Goal: Task Accomplishment & Management: Complete application form

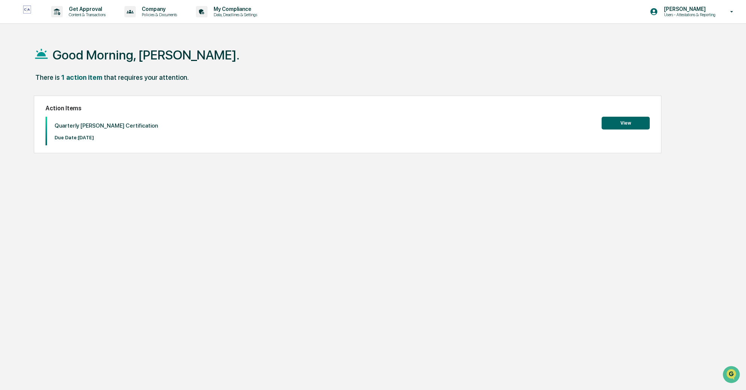
click at [624, 123] on button "View" at bounding box center [626, 123] width 48 height 13
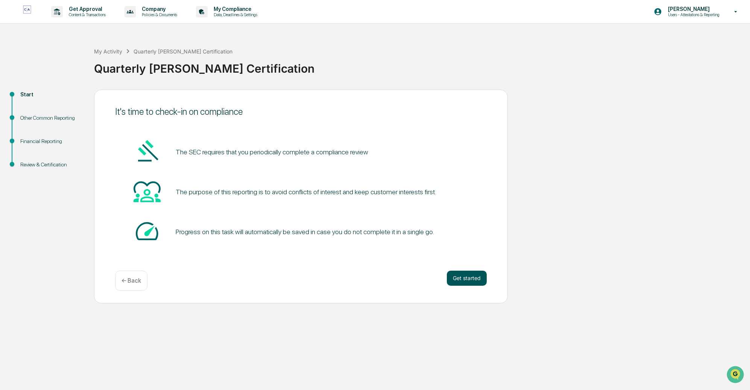
click at [464, 276] on button "Get started" at bounding box center [467, 277] width 40 height 15
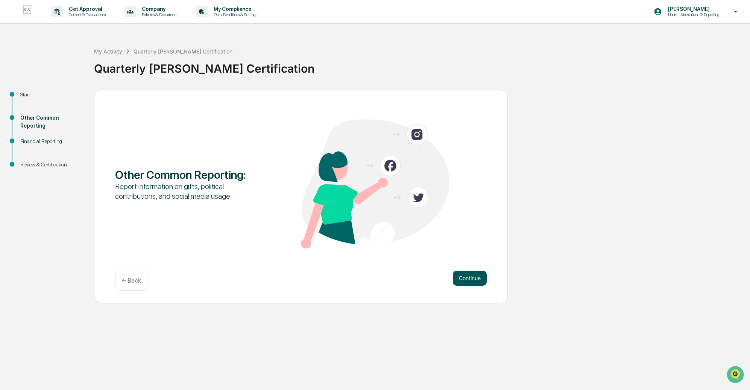
click at [465, 276] on button "Continue" at bounding box center [470, 277] width 34 height 15
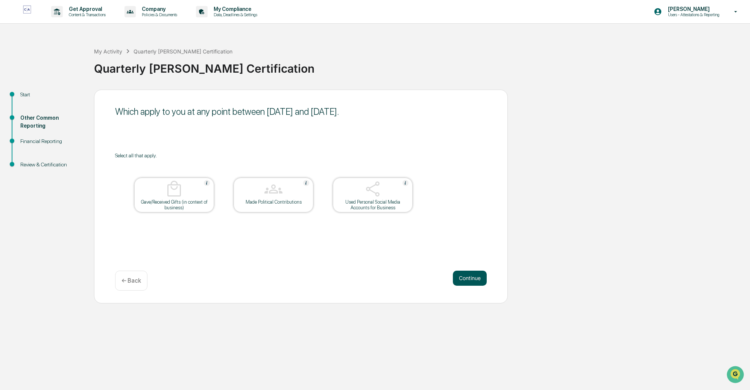
click at [468, 275] on button "Continue" at bounding box center [470, 277] width 34 height 15
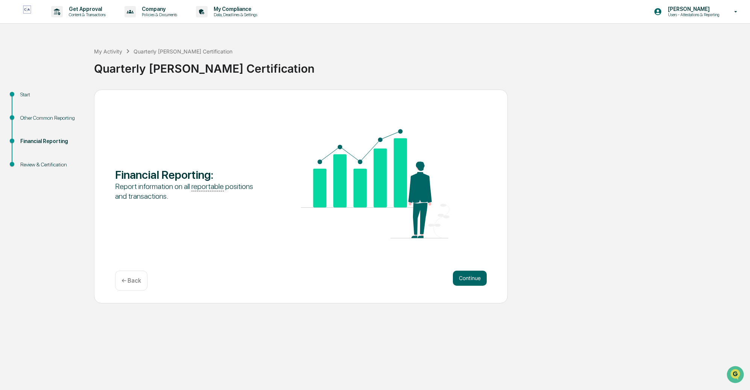
click at [468, 275] on button "Continue" at bounding box center [470, 277] width 34 height 15
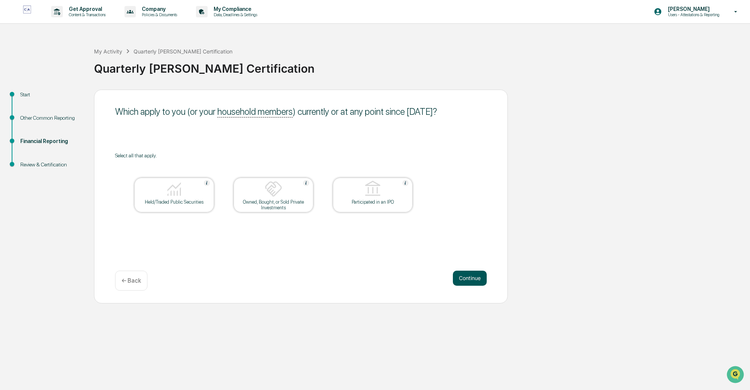
click at [465, 276] on button "Continue" at bounding box center [470, 277] width 34 height 15
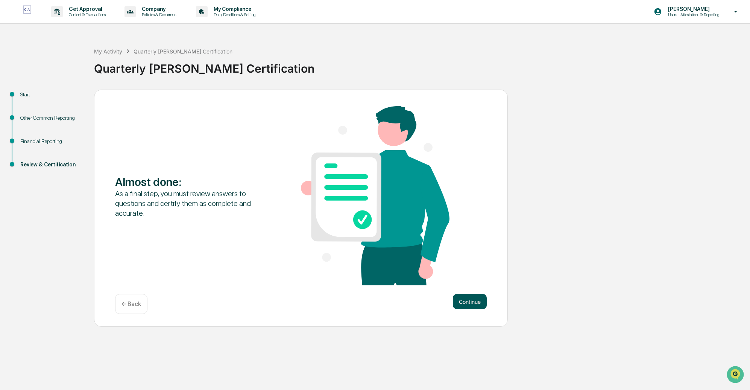
click at [470, 301] on button "Continue" at bounding box center [470, 301] width 34 height 15
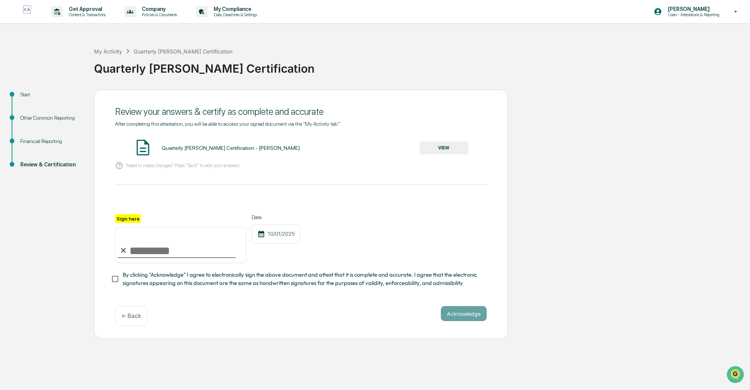
click at [154, 254] on input "Sign here" at bounding box center [180, 245] width 131 height 36
type input "**********"
click at [461, 316] on button "Acknowledge" at bounding box center [464, 313] width 46 height 15
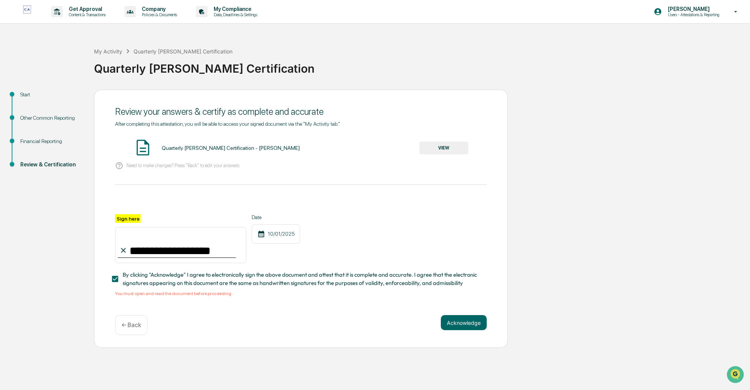
click at [442, 150] on button "VIEW" at bounding box center [443, 147] width 49 height 13
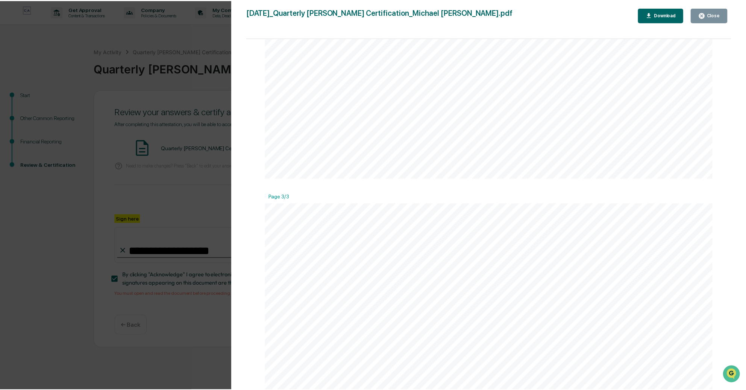
scroll to position [1624, 0]
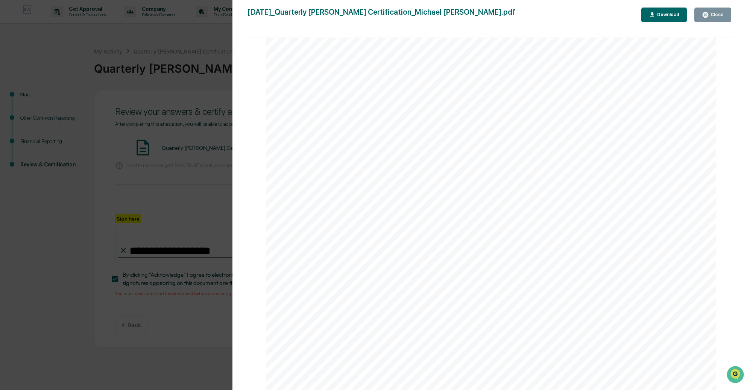
click at [722, 17] on div "Close" at bounding box center [716, 14] width 15 height 5
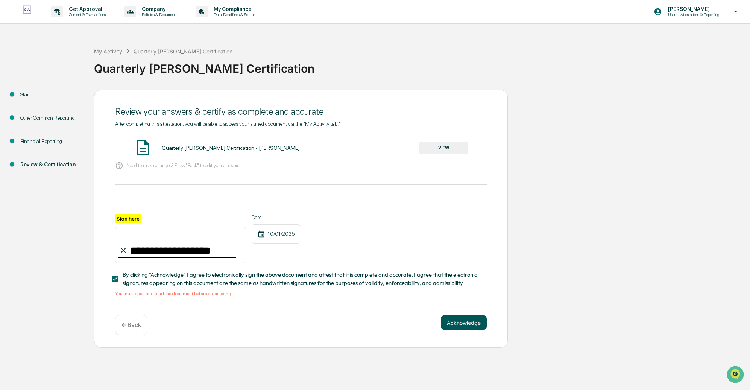
click at [469, 323] on button "Acknowledge" at bounding box center [464, 322] width 46 height 15
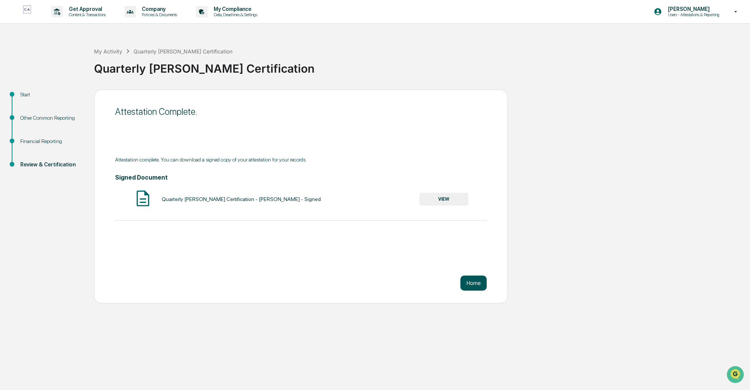
click at [474, 280] on button "Home" at bounding box center [473, 282] width 26 height 15
